Goal: Task Accomplishment & Management: Manage account settings

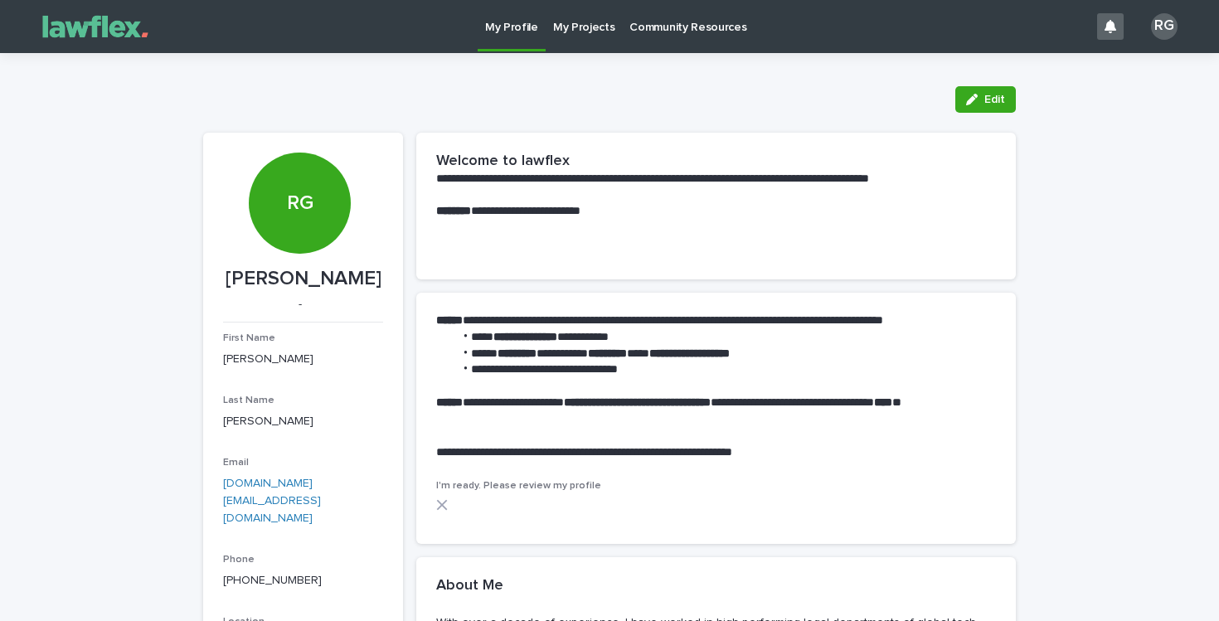
click at [591, 20] on p "My Projects" at bounding box center [584, 17] width 62 height 35
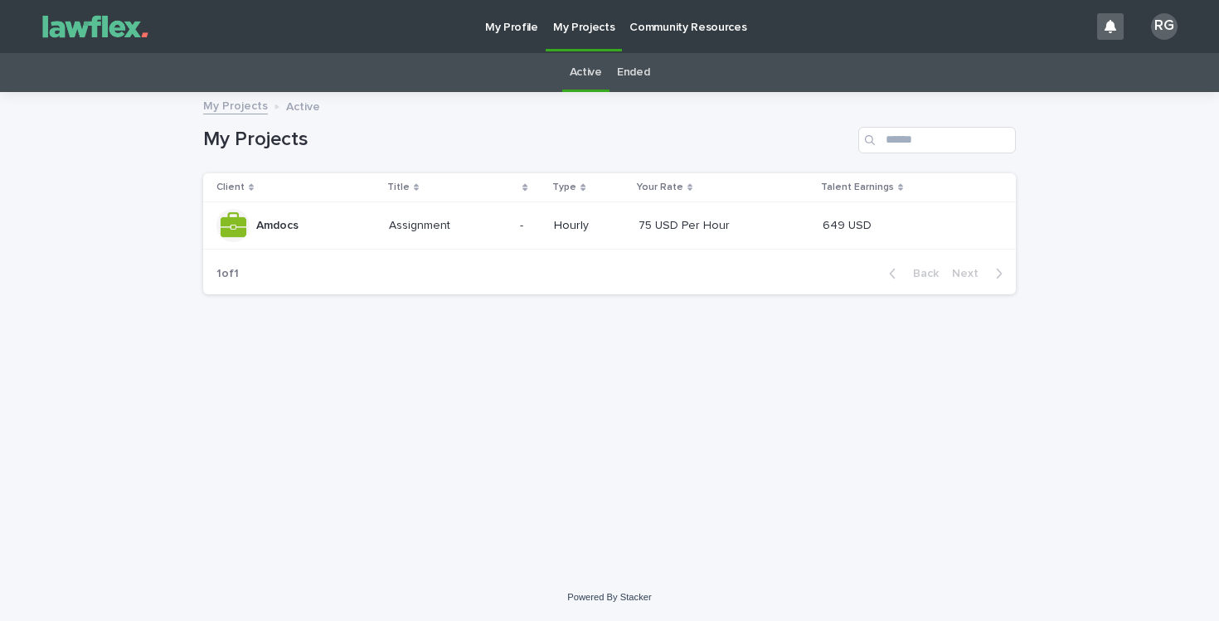
click at [408, 226] on p "Assignment" at bounding box center [421, 224] width 65 height 17
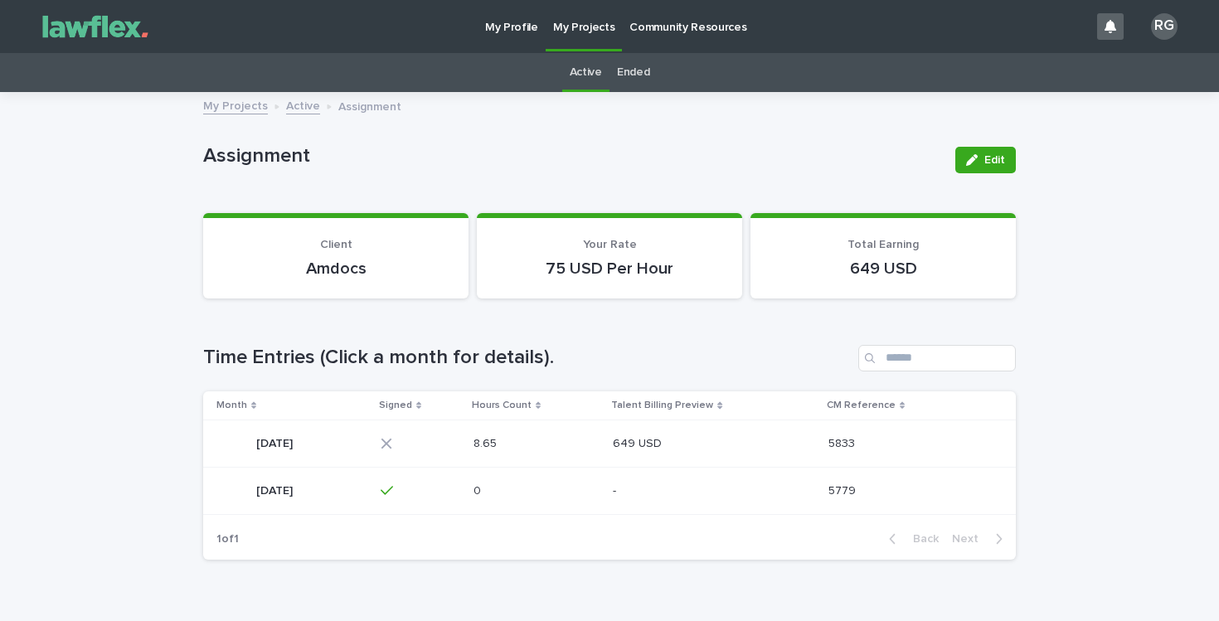
scroll to position [53, 0]
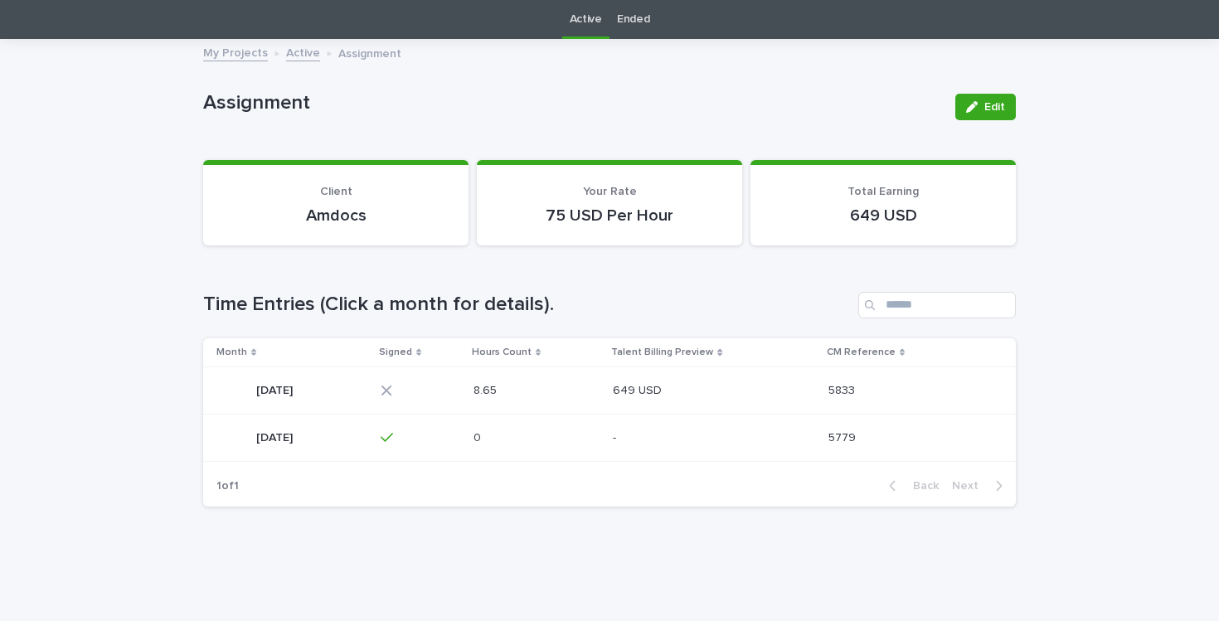
click at [368, 389] on div "[DATE] [DATE]" at bounding box center [292, 390] width 151 height 33
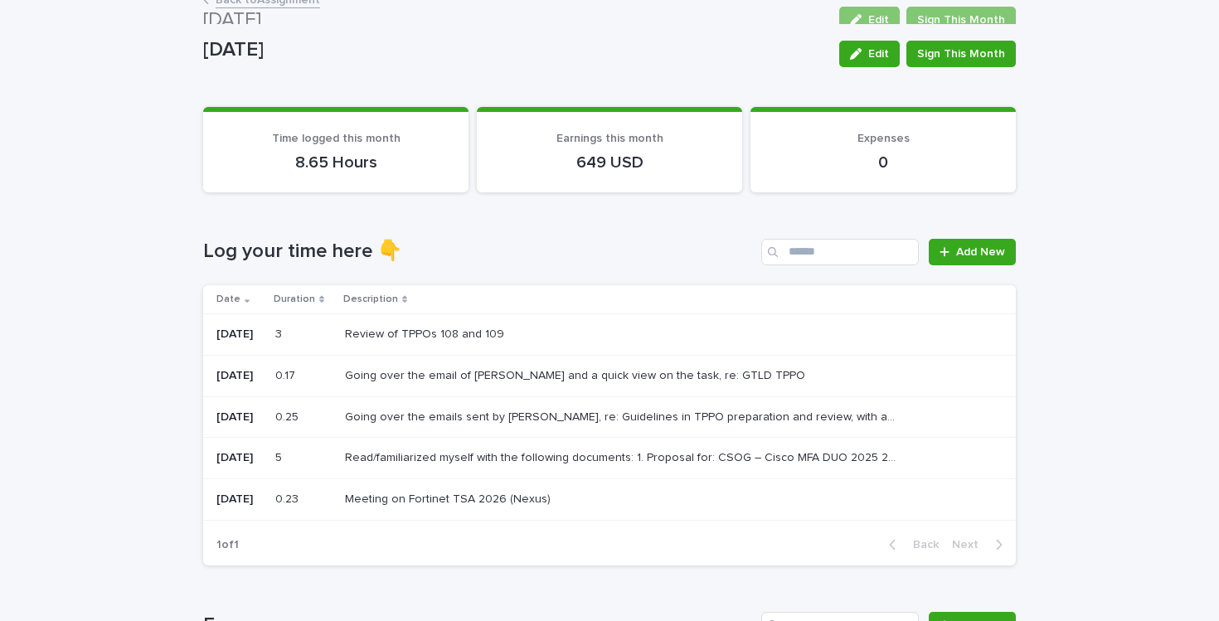
scroll to position [68, 0]
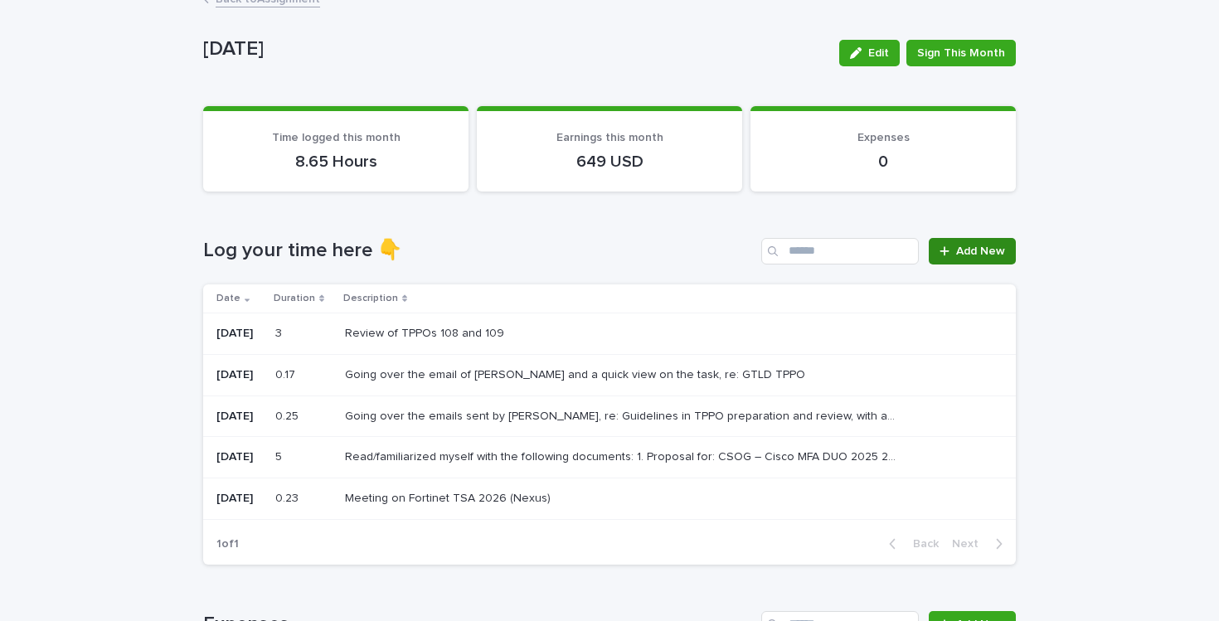
click at [966, 249] on span "Add New" at bounding box center [981, 252] width 49 height 12
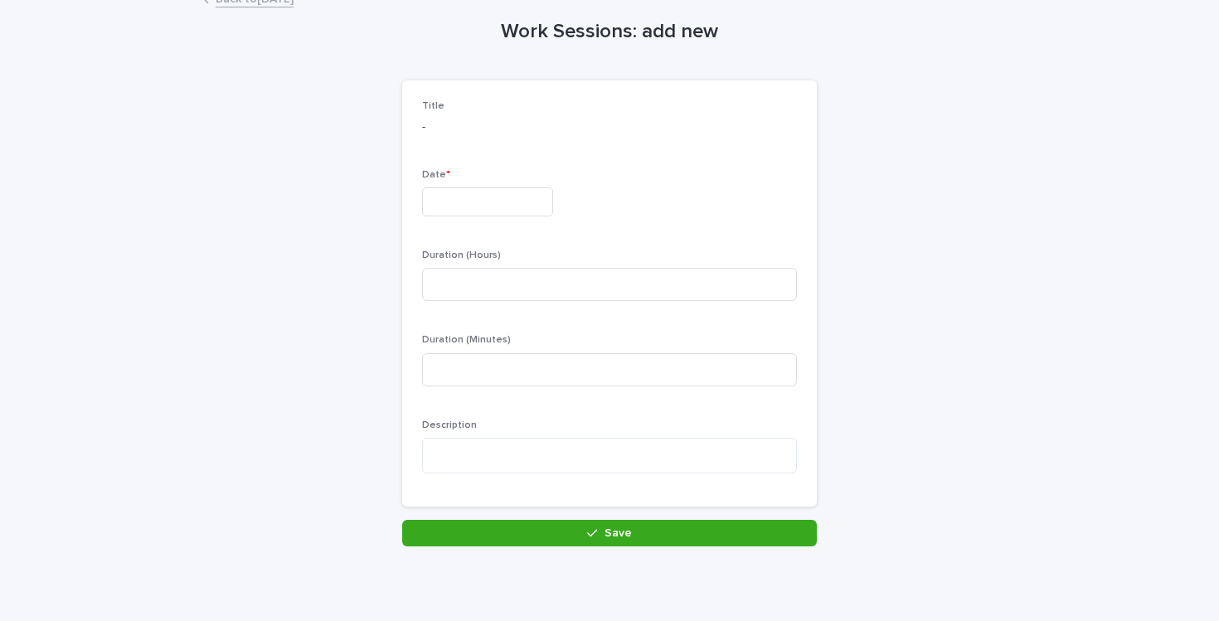
scroll to position [70, 0]
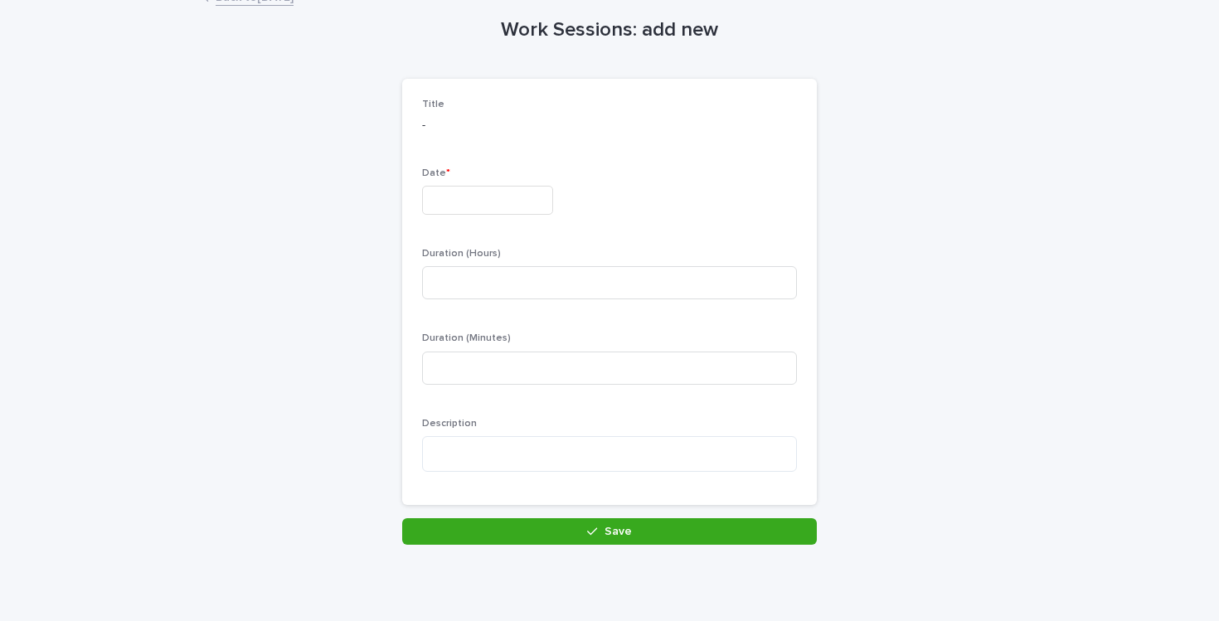
click at [491, 206] on input "text" at bounding box center [487, 200] width 131 height 29
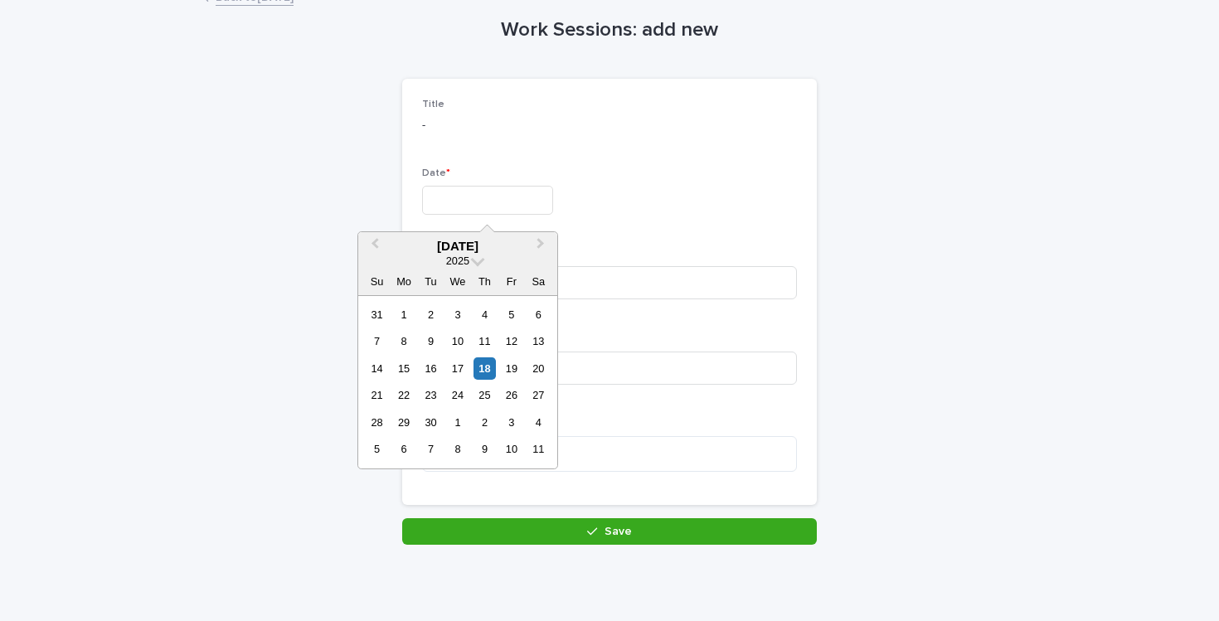
click at [492, 207] on input "text" at bounding box center [487, 200] width 131 height 29
click at [463, 371] on div "17" at bounding box center [457, 369] width 22 height 22
type input "*********"
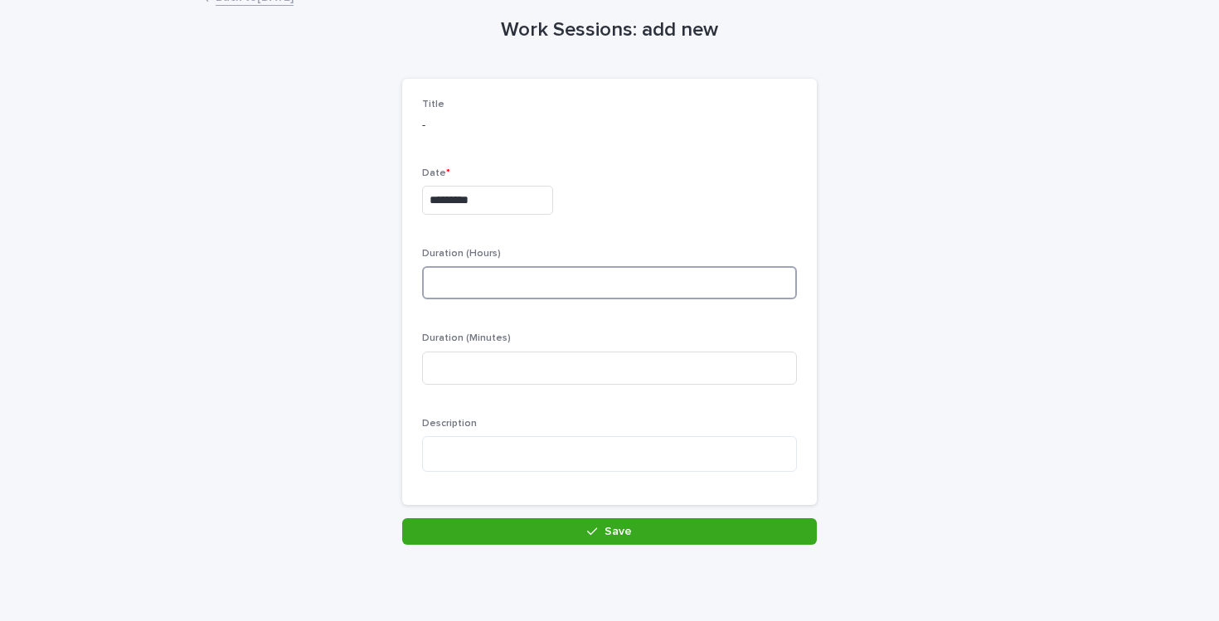
click at [497, 284] on input at bounding box center [609, 282] width 375 height 33
type input "*"
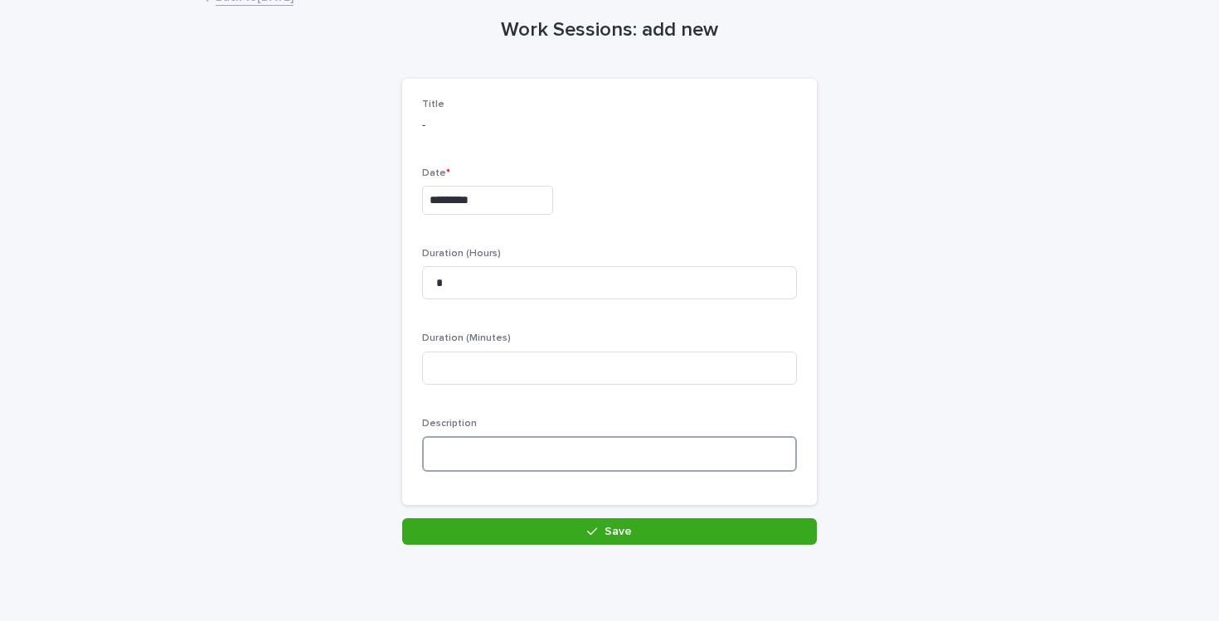
click at [470, 451] on textarea at bounding box center [609, 454] width 375 height 36
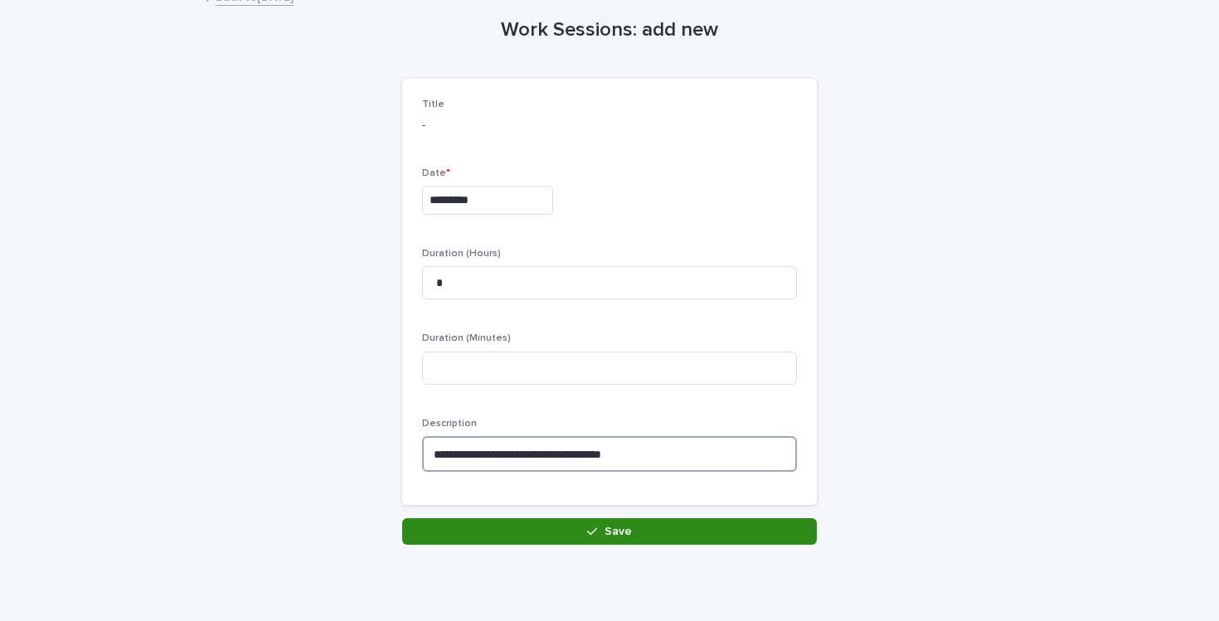
type textarea "**********"
click at [540, 523] on button "Save" at bounding box center [609, 531] width 415 height 27
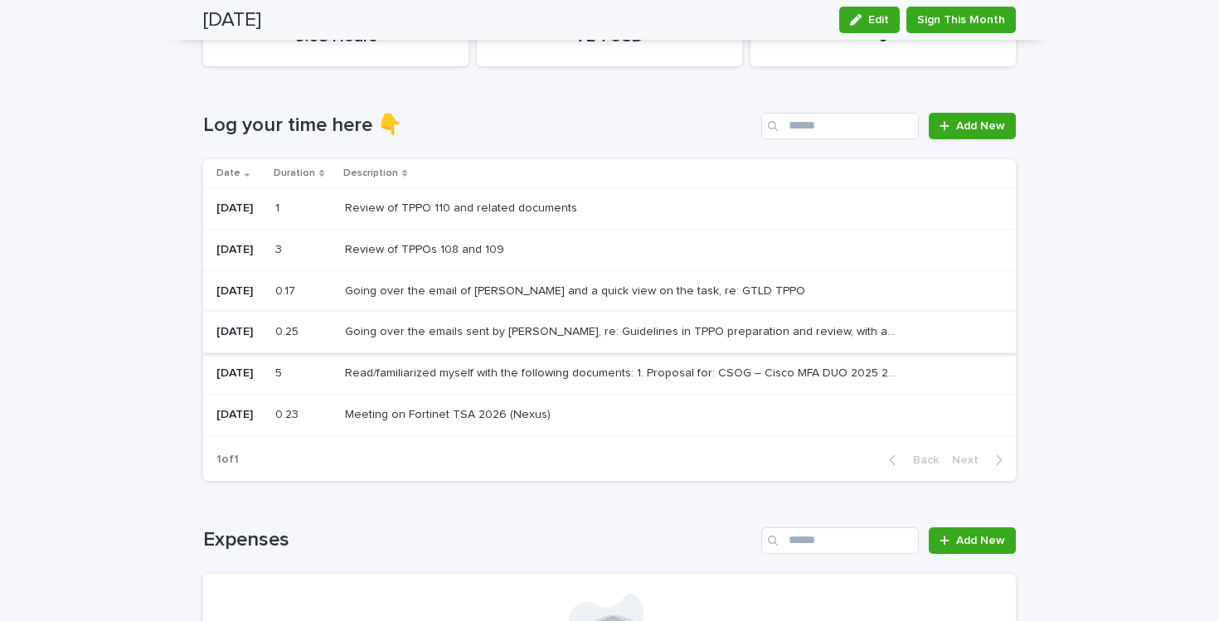
scroll to position [192, 0]
click at [961, 122] on span "Add New" at bounding box center [981, 127] width 49 height 12
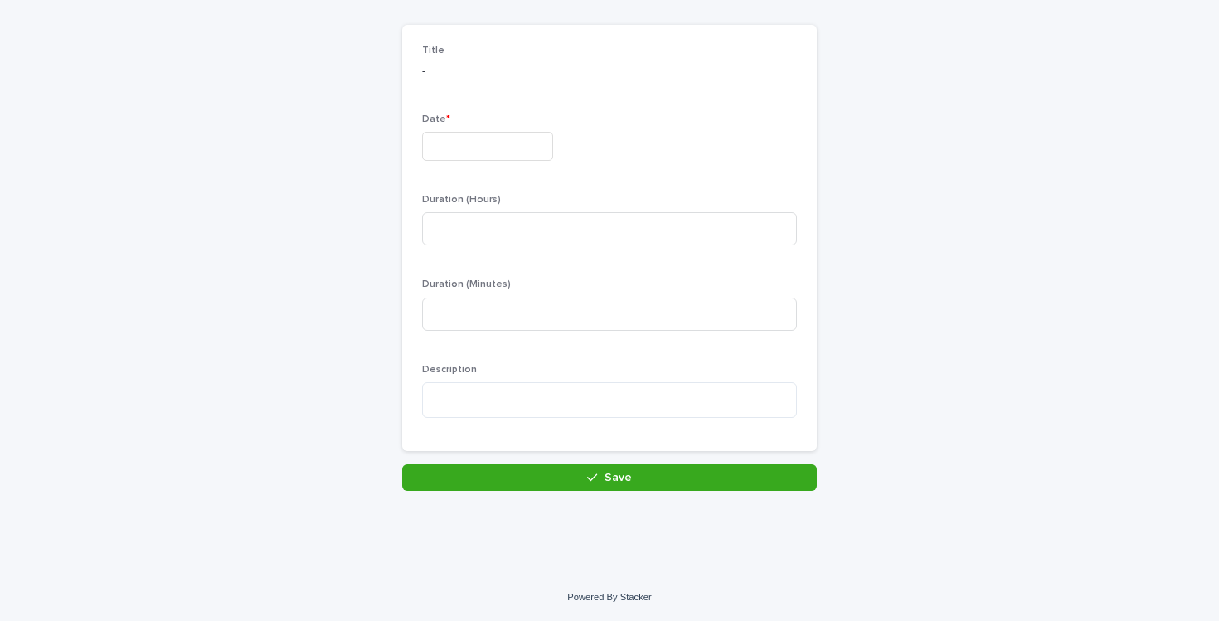
scroll to position [124, 0]
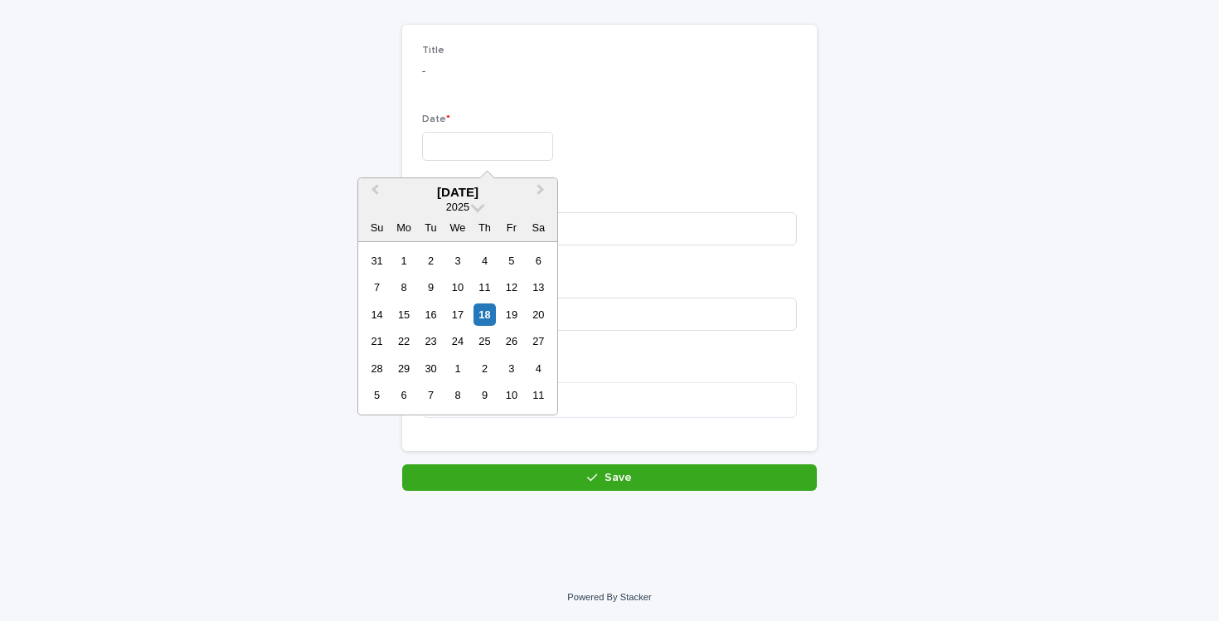
click at [457, 140] on input "text" at bounding box center [487, 146] width 131 height 29
click at [484, 310] on div "18" at bounding box center [485, 315] width 22 height 22
type input "*********"
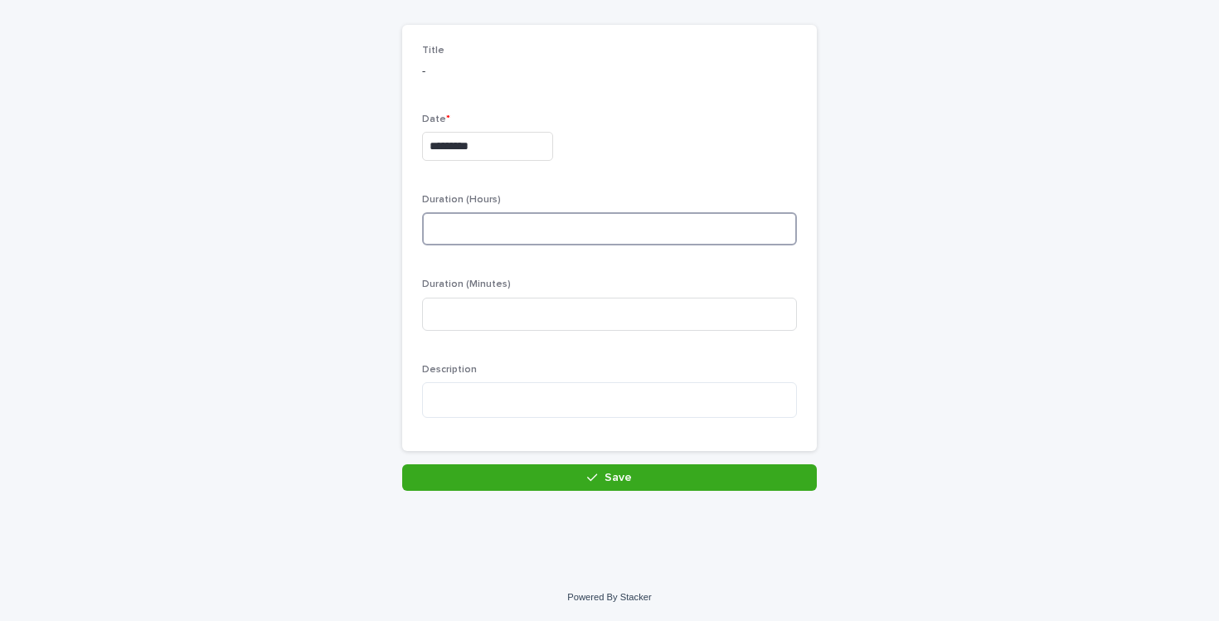
click at [493, 229] on input at bounding box center [609, 228] width 375 height 33
click at [494, 313] on input at bounding box center [609, 314] width 375 height 33
type input "**"
click at [473, 401] on textarea at bounding box center [609, 400] width 375 height 36
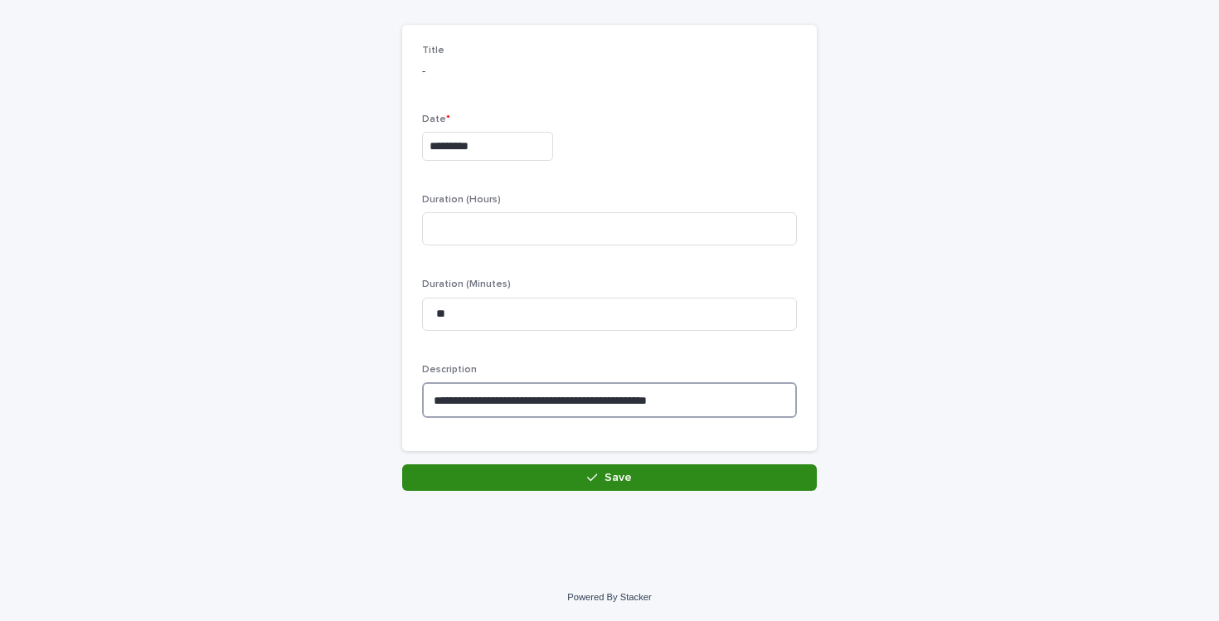
type textarea "**********"
click at [527, 470] on button "Save" at bounding box center [609, 478] width 415 height 27
